Goal: Task Accomplishment & Management: Manage account settings

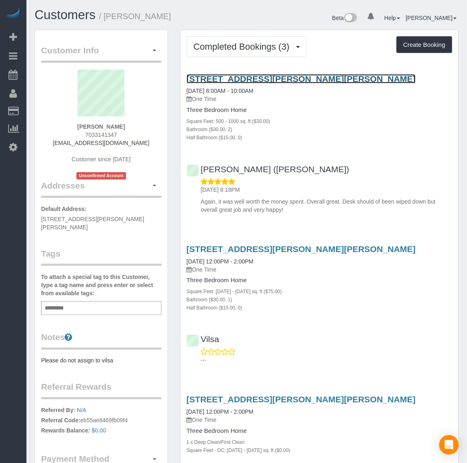
click at [254, 78] on link "[STREET_ADDRESS][PERSON_NAME][PERSON_NAME]" at bounding box center [302, 78] width 230 height 9
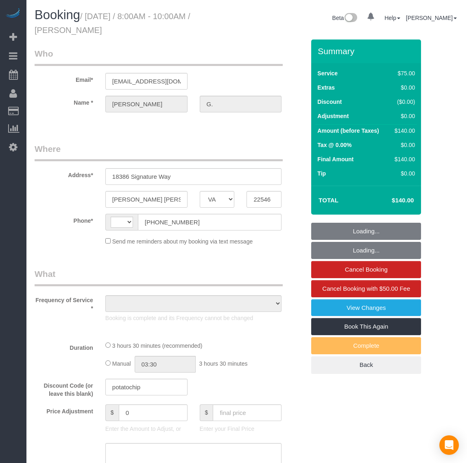
select select "VA"
select select "object:569"
select select "number:1"
select select "number:23"
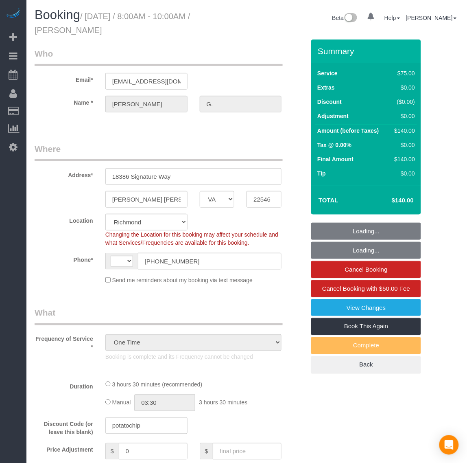
select select "string:[GEOGRAPHIC_DATA]"
select select "spot1"
select select "2"
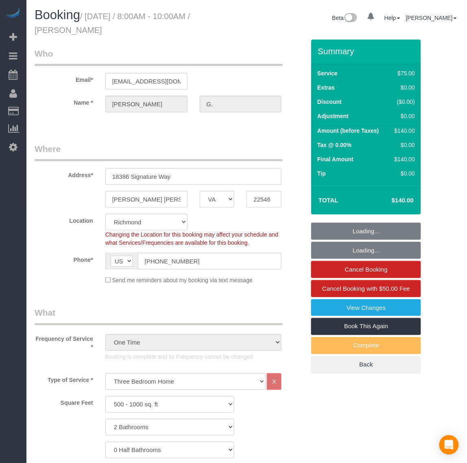
select select "object:1023"
select select "2"
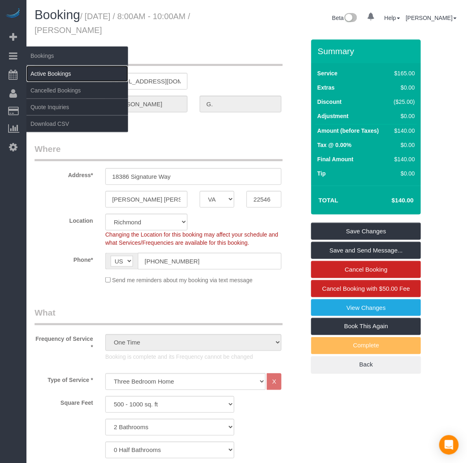
click at [55, 72] on link "Active Bookings" at bounding box center [77, 74] width 102 height 16
